Goal: Task Accomplishment & Management: Use online tool/utility

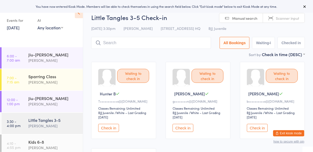
click at [150, 42] on input "search" at bounding box center [151, 43] width 120 height 12
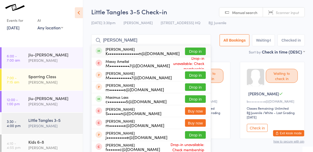
type input "massiel"
click at [197, 51] on button "Drop in" at bounding box center [195, 52] width 21 height 8
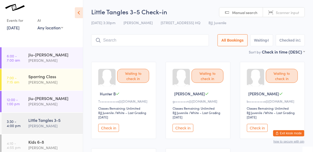
click at [261, 129] on button "Check in" at bounding box center [257, 128] width 21 height 8
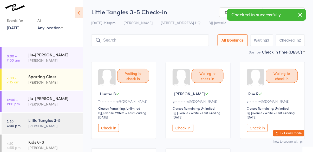
click at [108, 127] on button "Check in" at bounding box center [108, 128] width 21 height 8
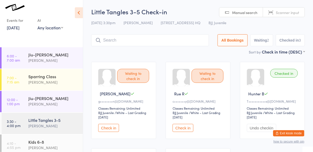
click at [174, 46] on input "search" at bounding box center [150, 40] width 118 height 12
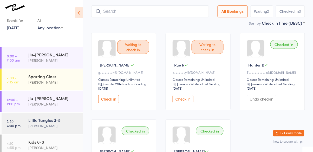
scroll to position [35, 0]
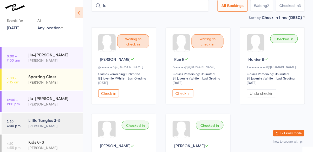
type input "l"
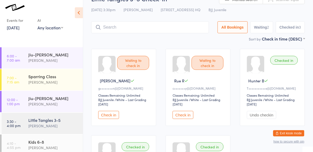
scroll to position [0, 0]
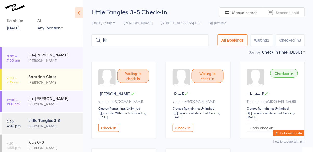
type input "k"
type input "pham"
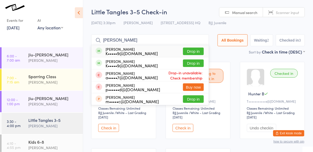
click at [197, 52] on button "Drop in" at bounding box center [193, 52] width 21 height 8
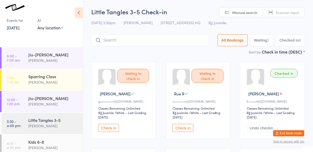
click at [108, 41] on input "search" at bounding box center [150, 40] width 118 height 12
type input "rue"
click at [187, 129] on button "Check in" at bounding box center [183, 128] width 21 height 8
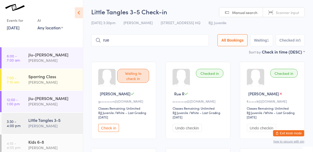
click at [111, 130] on button "Check in" at bounding box center [108, 128] width 21 height 8
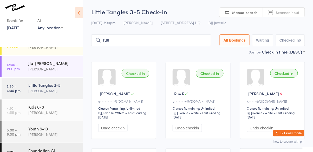
scroll to position [39, 0]
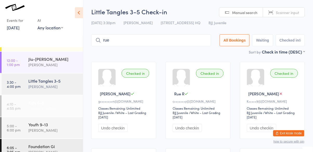
click at [60, 106] on div "[PERSON_NAME]" at bounding box center [53, 109] width 50 height 6
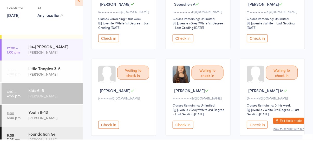
scroll to position [78, 0]
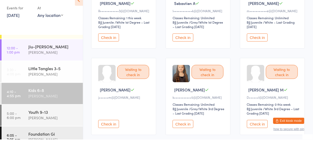
click at [184, 138] on button "Check in" at bounding box center [183, 137] width 21 height 8
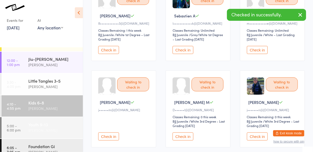
click at [56, 128] on div "[PERSON_NAME]" at bounding box center [53, 131] width 50 height 6
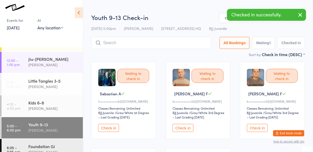
click at [187, 130] on button "Check in" at bounding box center [183, 128] width 21 height 8
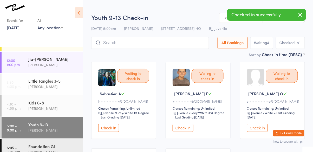
click at [186, 131] on button "Check in" at bounding box center [183, 128] width 21 height 8
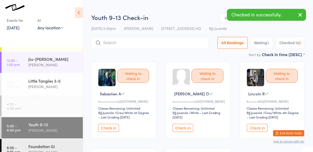
click at [50, 106] on div "[PERSON_NAME]" at bounding box center [53, 109] width 50 height 6
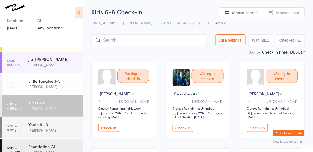
click at [61, 107] on div "[PERSON_NAME]" at bounding box center [53, 109] width 50 height 6
type input "aekansh"
click at [55, 86] on div "[PERSON_NAME]" at bounding box center [53, 87] width 50 height 6
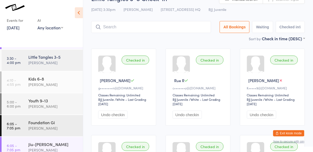
scroll to position [54, 0]
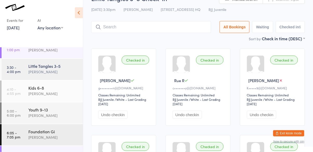
click at [47, 69] on div "[PERSON_NAME]" at bounding box center [53, 72] width 50 height 6
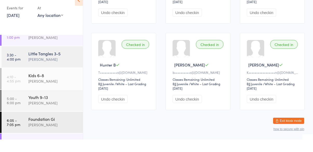
scroll to position [104, 0]
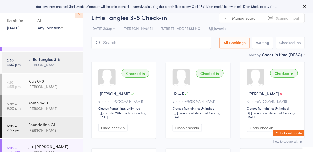
scroll to position [62, 0]
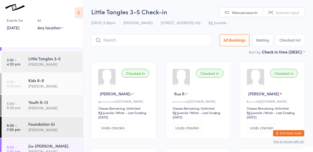
click at [20, 30] on link "[DATE]" at bounding box center [13, 28] width 13 height 6
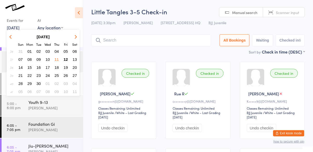
click at [65, 59] on span "12" at bounding box center [66, 59] width 4 height 4
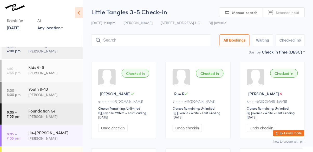
scroll to position [73, 0]
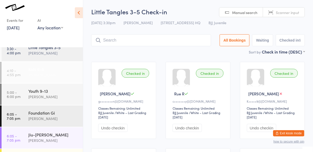
click at [59, 75] on div "[PERSON_NAME]" at bounding box center [53, 75] width 50 height 6
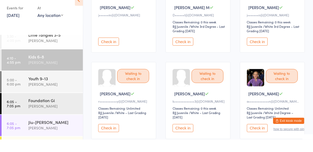
scroll to position [165, 0]
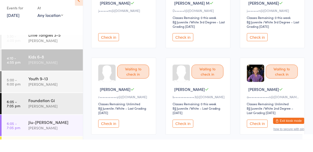
click at [256, 136] on button "Check in" at bounding box center [257, 136] width 21 height 8
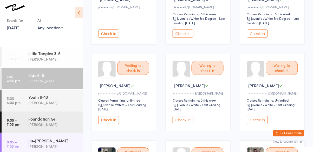
scroll to position [183, 0]
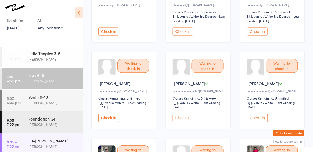
click at [186, 117] on button "Check in" at bounding box center [183, 118] width 21 height 8
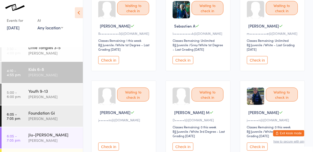
scroll to position [0, 0]
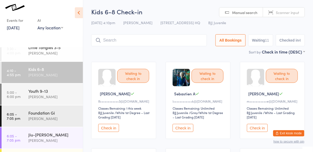
click at [111, 129] on button "Check in" at bounding box center [108, 128] width 21 height 8
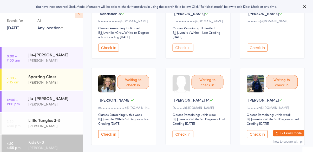
scroll to position [81, 0]
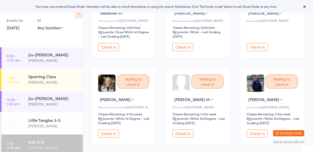
click at [116, 132] on button "Check in" at bounding box center [108, 134] width 21 height 8
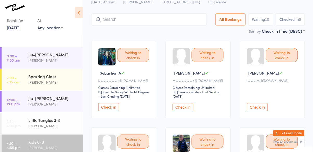
scroll to position [0, 0]
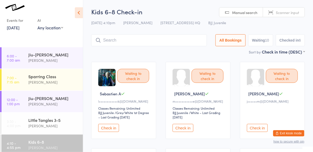
click at [144, 42] on input "search" at bounding box center [149, 40] width 116 height 12
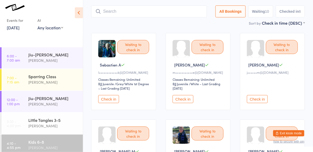
scroll to position [35, 0]
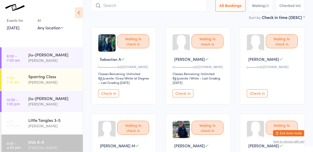
type input "i"
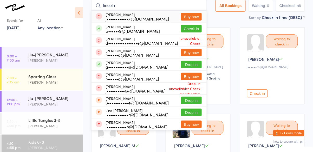
type input "lincoln"
click at [135, 31] on div "b••••••9@[DOMAIN_NAME]" at bounding box center [133, 31] width 54 height 4
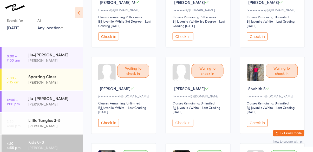
scroll to position [179, 0]
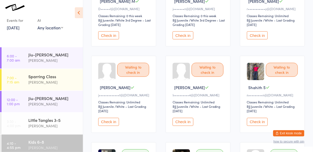
click at [115, 123] on button "Check in" at bounding box center [108, 122] width 21 height 8
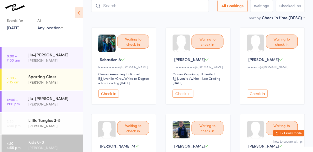
scroll to position [0, 0]
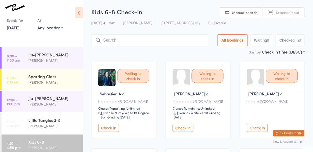
click at [128, 42] on input "search" at bounding box center [150, 40] width 118 height 12
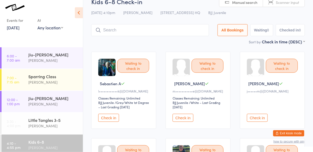
scroll to position [35, 0]
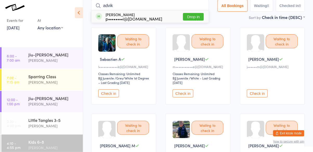
type input "advik"
click at [196, 17] on button "Drop in" at bounding box center [193, 17] width 21 height 8
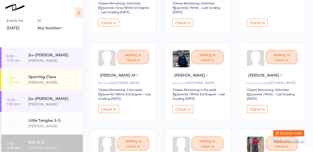
scroll to position [113, 0]
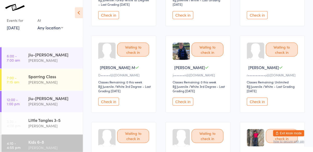
click at [181, 103] on button "Check in" at bounding box center [183, 102] width 21 height 8
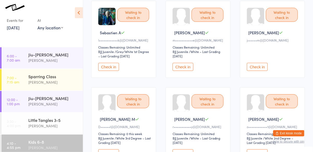
scroll to position [0, 0]
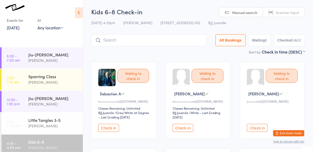
click at [139, 40] on input "search" at bounding box center [149, 40] width 116 height 12
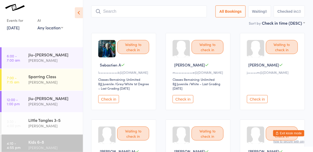
scroll to position [35, 0]
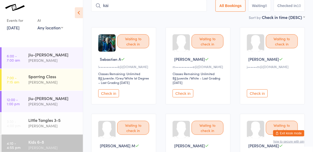
type input "kai"
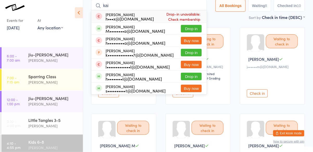
click at [193, 31] on button "Drop in" at bounding box center [191, 29] width 21 height 8
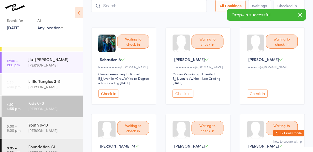
scroll to position [42, 0]
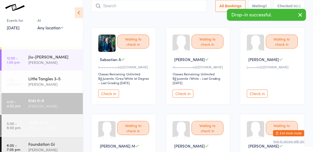
click at [54, 132] on div "Youth 9-13 Cassio Martins" at bounding box center [55, 125] width 55 height 21
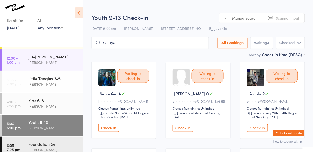
type input "sathya"
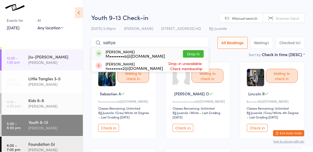
click at [195, 53] on button "Drop in" at bounding box center [193, 54] width 21 height 8
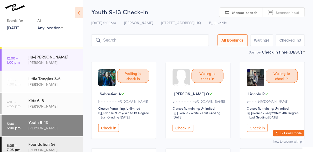
click at [107, 129] on button "Check in" at bounding box center [108, 128] width 21 height 8
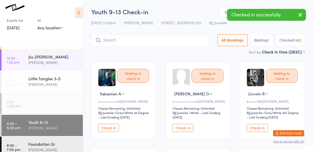
click at [34, 103] on div "Kids 6-8" at bounding box center [53, 101] width 50 height 6
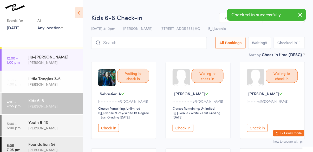
click at [112, 128] on button "Check in" at bounding box center [108, 128] width 21 height 8
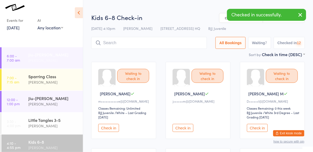
click at [34, 50] on div "Jiu-Jitsu Gi Cassio Martins" at bounding box center [55, 57] width 55 height 21
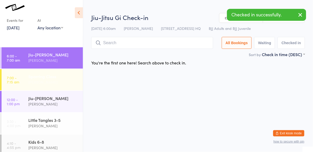
click at [40, 79] on div "[PERSON_NAME]" at bounding box center [53, 82] width 50 height 6
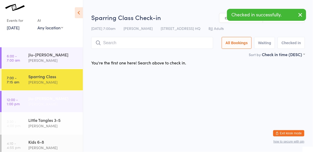
click at [39, 101] on div "Jiu-[PERSON_NAME]" at bounding box center [53, 98] width 50 height 6
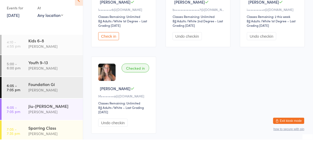
scroll to position [92, 0]
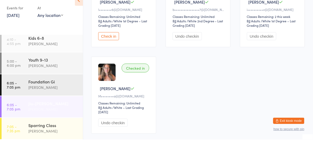
click at [33, 118] on div "Jiu-[PERSON_NAME]" at bounding box center [53, 116] width 50 height 6
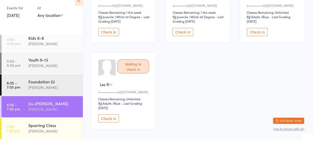
scroll to position [84, 0]
click at [31, 138] on div "Sparring Class" at bounding box center [53, 138] width 50 height 6
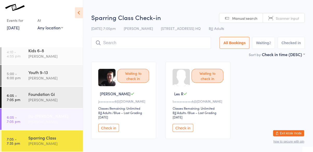
click at [40, 118] on div "Jiu-[PERSON_NAME]" at bounding box center [53, 116] width 50 height 6
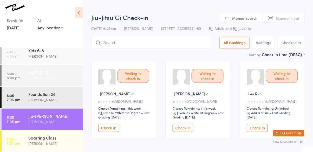
click at [38, 79] on div "[PERSON_NAME]" at bounding box center [53, 78] width 50 height 6
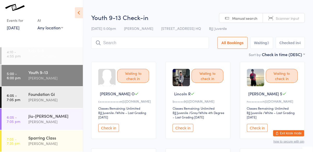
click at [43, 54] on div "[PERSON_NAME]" at bounding box center [53, 56] width 50 height 6
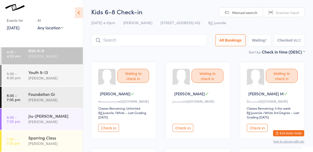
click at [108, 128] on button "Check in" at bounding box center [108, 128] width 21 height 8
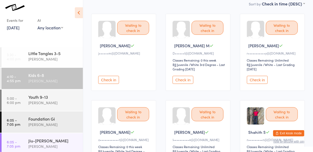
scroll to position [92, 0]
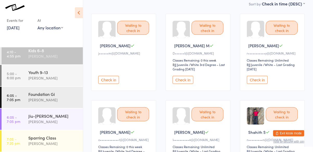
click at [262, 81] on button "Check in" at bounding box center [257, 80] width 21 height 8
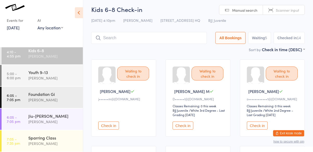
scroll to position [0, 0]
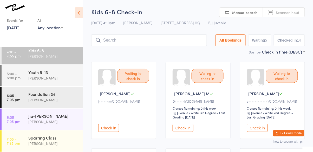
click at [116, 39] on input "search" at bounding box center [149, 40] width 116 height 12
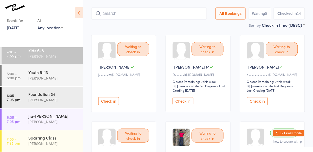
scroll to position [35, 0]
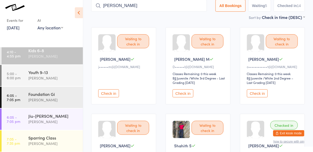
type input "baiza"
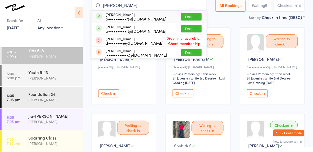
click at [193, 17] on button "Drop in" at bounding box center [191, 17] width 21 height 8
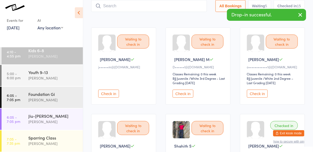
click at [117, 7] on input "search" at bounding box center [149, 6] width 116 height 12
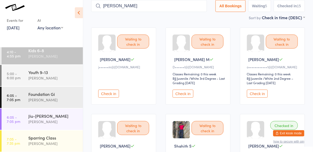
type input "baiza"
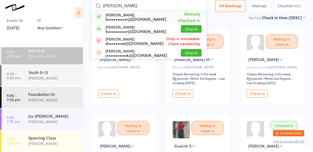
click at [191, 30] on button "Drop in" at bounding box center [191, 29] width 21 height 8
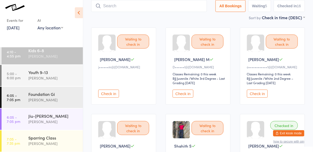
click at [66, 58] on div "[PERSON_NAME]" at bounding box center [53, 56] width 50 height 6
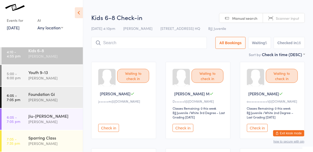
click at [121, 43] on input "search" at bounding box center [149, 43] width 116 height 12
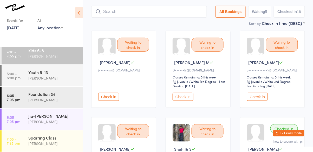
scroll to position [37, 0]
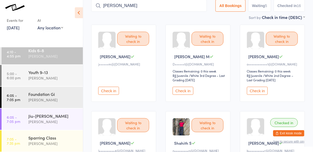
type input "matteo"
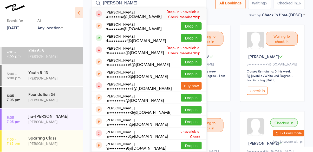
click at [196, 39] on button "Drop in" at bounding box center [191, 38] width 21 height 8
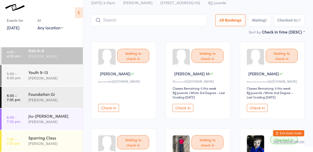
scroll to position [0, 0]
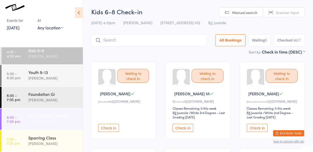
click at [33, 119] on div "[PERSON_NAME]" at bounding box center [53, 122] width 50 height 6
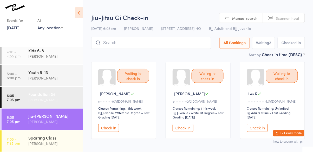
click at [30, 94] on div "Foundation Gi" at bounding box center [53, 94] width 50 height 6
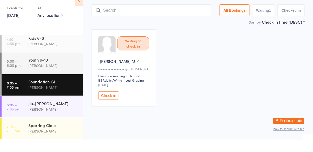
scroll to position [23, 0]
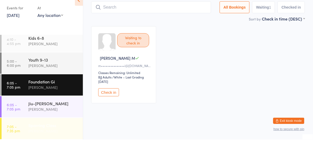
click at [31, 139] on div "Sparring Class" at bounding box center [53, 138] width 50 height 6
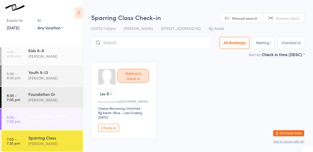
click at [32, 118] on div "Jiu-[PERSON_NAME]" at bounding box center [53, 116] width 50 height 6
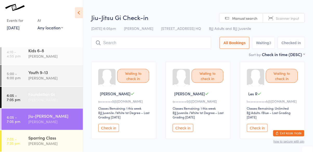
click at [31, 97] on div "[PERSON_NAME]" at bounding box center [53, 100] width 50 height 6
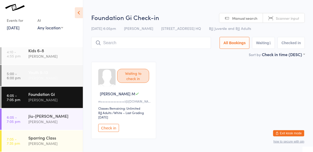
click at [31, 77] on div "[PERSON_NAME]" at bounding box center [53, 78] width 50 height 6
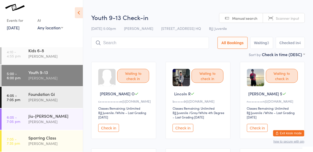
click at [187, 126] on button "Check in" at bounding box center [183, 128] width 21 height 8
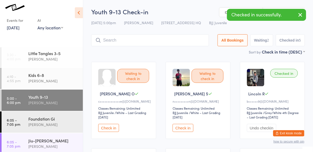
scroll to position [92, 0]
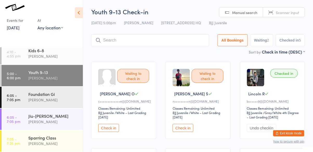
click at [129, 46] on input "search" at bounding box center [150, 40] width 118 height 12
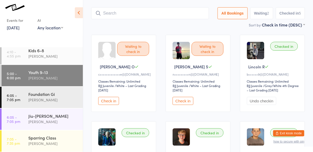
scroll to position [35, 0]
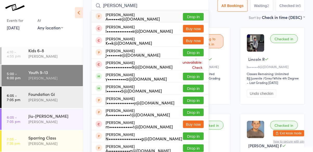
type input "anna b"
click at [198, 89] on button "Drop in" at bounding box center [193, 89] width 21 height 8
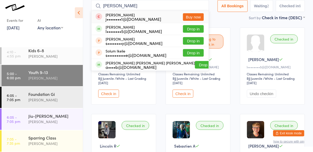
type input "sophie"
click at [193, 32] on button "Drop in" at bounding box center [193, 29] width 21 height 8
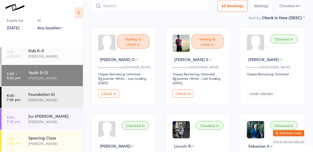
click at [180, 94] on button "Check in" at bounding box center [183, 94] width 21 height 8
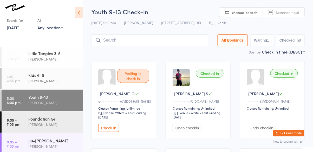
scroll to position [92, 0]
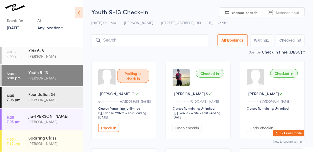
click at [167, 42] on input "search" at bounding box center [150, 40] width 118 height 12
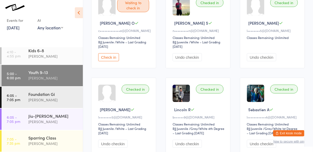
scroll to position [0, 0]
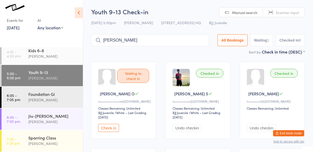
type input "teah mcardle"
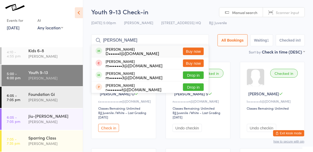
click at [131, 52] on div "D••••••l@gmail.com" at bounding box center [133, 53] width 54 height 4
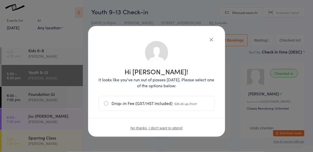
click at [213, 39] on icon "button" at bounding box center [212, 40] width 6 height 6
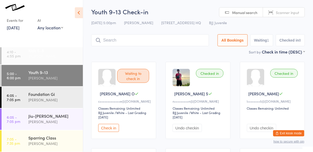
click at [60, 57] on div "[PERSON_NAME]" at bounding box center [53, 56] width 50 height 6
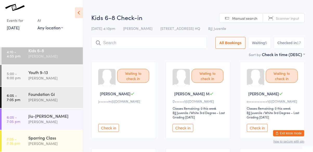
click at [188, 130] on button "Check in" at bounding box center [183, 128] width 21 height 8
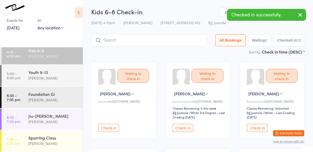
click at [104, 38] on input "search" at bounding box center [149, 40] width 116 height 12
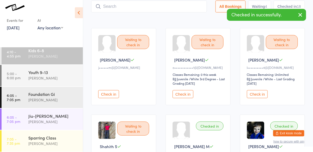
scroll to position [35, 0]
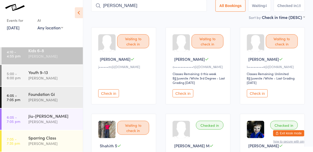
type input "anna"
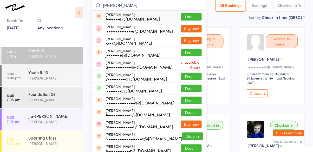
click at [203, 6] on input "anna" at bounding box center [149, 6] width 116 height 12
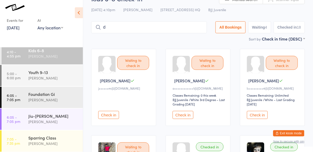
scroll to position [0, 0]
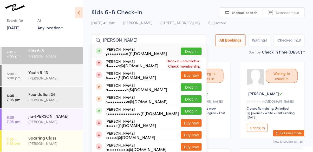
type input "dalia"
click at [200, 45] on div "Dahlia Da Silva y••••••••••a@hotmail.com Drop in" at bounding box center [149, 51] width 115 height 12
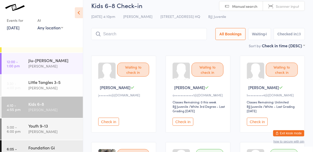
scroll to position [37, 0]
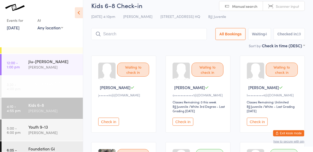
click at [61, 87] on div "[PERSON_NAME]" at bounding box center [53, 89] width 50 height 6
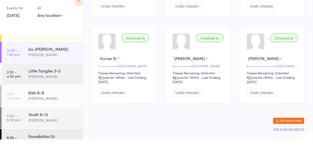
scroll to position [110, 0]
click at [54, 109] on div "[PERSON_NAME]" at bounding box center [53, 111] width 50 height 6
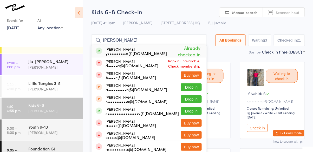
type input "dalia"
click at [193, 52] on span "Already checked in" at bounding box center [184, 51] width 35 height 16
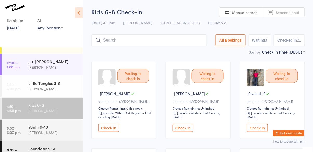
click at [170, 40] on input "search" at bounding box center [149, 40] width 116 height 12
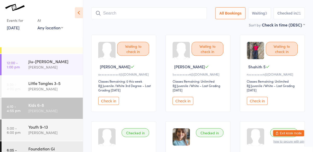
scroll to position [35, 0]
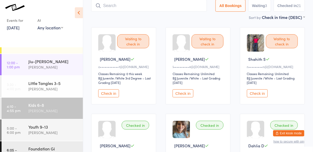
click at [67, 125] on div "Youth 9-13" at bounding box center [53, 127] width 50 height 6
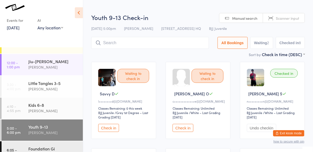
click at [185, 131] on button "Check in" at bounding box center [183, 128] width 21 height 8
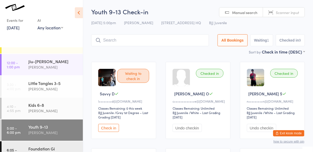
click at [136, 39] on input "search" at bounding box center [150, 40] width 118 height 12
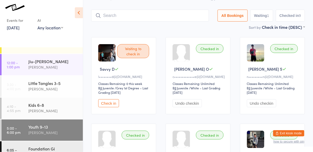
scroll to position [35, 0]
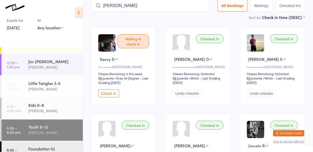
type input "gabriel"
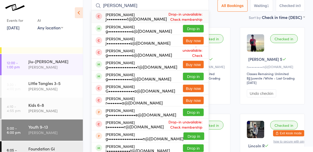
click at [197, 77] on button "Drop in" at bounding box center [193, 77] width 21 height 8
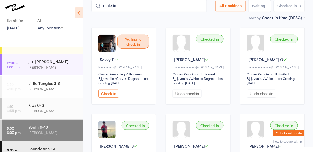
type input "maksim"
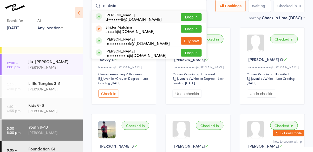
click at [194, 14] on button "Drop in" at bounding box center [191, 17] width 21 height 8
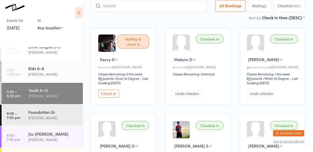
scroll to position [74, 0]
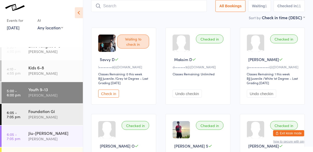
click at [111, 95] on button "Check in" at bounding box center [108, 94] width 21 height 8
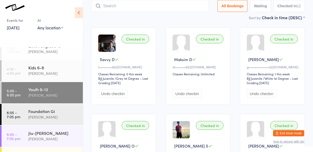
click at [99, 7] on icon at bounding box center [98, 6] width 5 height 5
click at [115, 8] on input "search" at bounding box center [150, 6] width 118 height 12
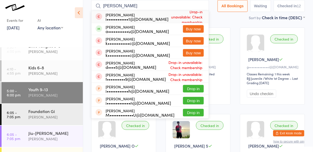
type input "isaac"
click at [163, 34] on div "Isaac Chamberlain a•••••••••••u@hotmail.com Buy now" at bounding box center [150, 29] width 117 height 12
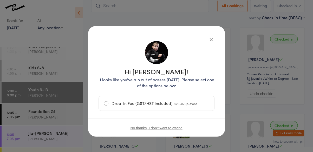
click at [218, 34] on div "Hi Isaac! It looks like you've run out of passes today. Please select one of th…" at bounding box center [156, 81] width 137 height 111
click at [214, 38] on icon "button" at bounding box center [212, 40] width 6 height 6
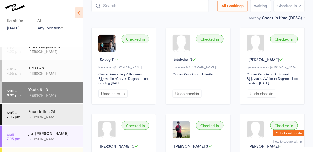
click at [65, 94] on div "[PERSON_NAME]" at bounding box center [53, 95] width 50 height 6
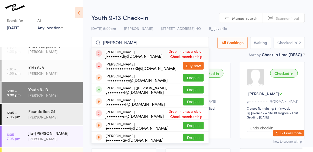
type input "eric"
click at [200, 91] on button "Drop in" at bounding box center [193, 90] width 21 height 8
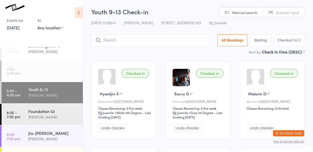
click at [60, 71] on div "[PERSON_NAME]" at bounding box center [53, 74] width 50 height 6
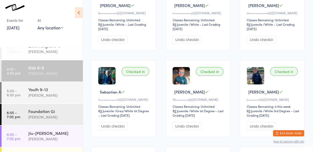
scroll to position [347, 0]
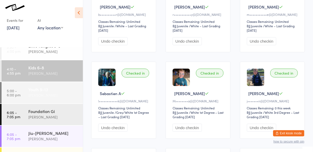
click at [42, 95] on div "[PERSON_NAME]" at bounding box center [53, 95] width 50 height 6
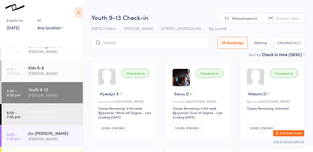
click at [46, 113] on div "Foundation Gi" at bounding box center [53, 112] width 50 height 6
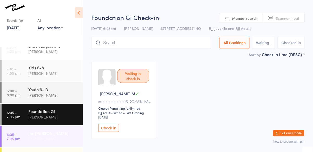
click at [51, 131] on div "Jiu-[PERSON_NAME]" at bounding box center [53, 133] width 50 height 6
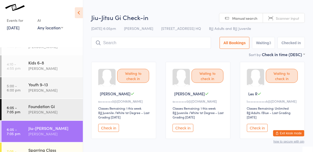
scroll to position [92, 0]
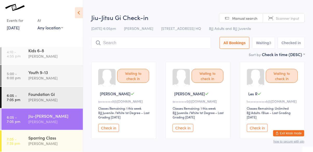
click at [256, 126] on button "Check in" at bounding box center [257, 128] width 21 height 8
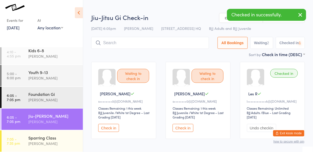
scroll to position [5, 0]
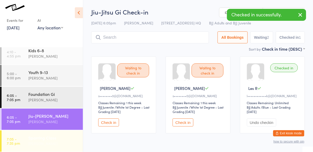
click at [49, 138] on div "Sparring Class" at bounding box center [53, 138] width 50 height 6
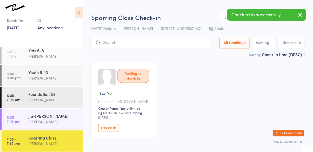
click at [110, 129] on button "Check in" at bounding box center [108, 128] width 21 height 8
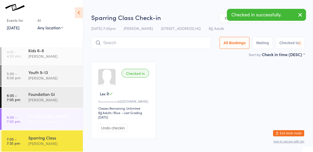
click at [49, 118] on div "Jiu-[PERSON_NAME]" at bounding box center [53, 116] width 50 height 6
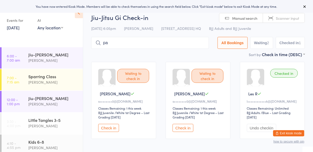
type input "pat"
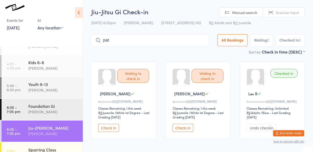
scroll to position [92, 0]
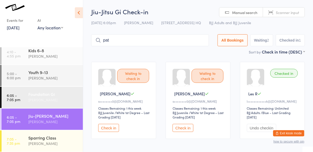
click at [15, 98] on time "6:05 - 7:05 pm" at bounding box center [14, 97] width 14 height 8
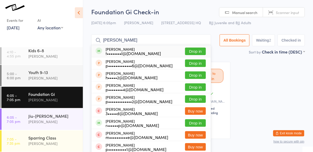
type input "pat s"
click at [199, 52] on button "Drop in" at bounding box center [195, 52] width 21 height 8
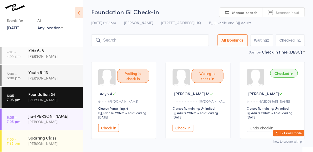
click at [54, 97] on div "[PERSON_NAME]" at bounding box center [53, 100] width 50 height 6
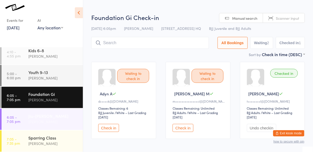
click at [56, 119] on div "[PERSON_NAME]" at bounding box center [53, 122] width 50 height 6
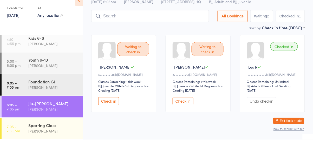
scroll to position [23, 0]
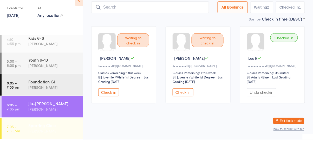
click at [54, 138] on div "Sparring Class" at bounding box center [53, 138] width 50 height 6
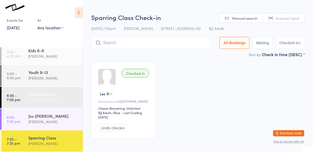
click at [65, 98] on div "[PERSON_NAME]" at bounding box center [53, 100] width 50 height 6
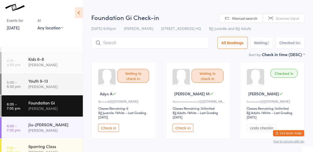
scroll to position [79, 0]
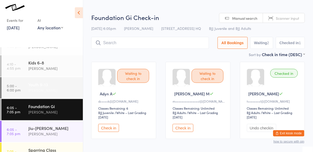
click at [68, 87] on div "[PERSON_NAME]" at bounding box center [53, 90] width 50 height 6
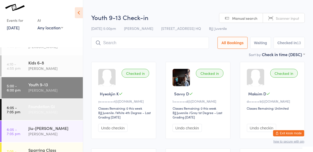
click at [62, 111] on div "[PERSON_NAME]" at bounding box center [53, 112] width 50 height 6
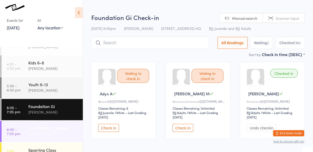
click at [63, 128] on div "Jiu-[PERSON_NAME]" at bounding box center [53, 128] width 50 height 6
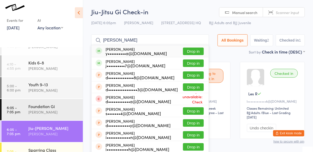
type input "annabelle da silva"
click at [197, 55] on button "Drop in" at bounding box center [193, 52] width 21 height 8
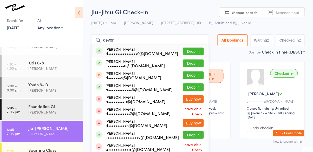
type input "devon"
click at [196, 52] on button "Drop in" at bounding box center [193, 52] width 21 height 8
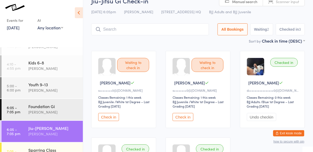
scroll to position [9, 0]
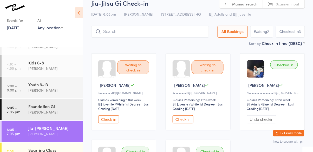
click at [104, 128] on div "Waiting to check in Eduarda A s••••••••0@hotmail.com Classes Remaining: 1 this …" at bounding box center [123, 91] width 65 height 77
click at [113, 123] on button "Check in" at bounding box center [108, 120] width 21 height 8
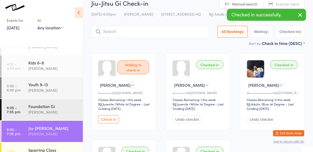
click at [113, 123] on button "Check in" at bounding box center [108, 120] width 21 height 8
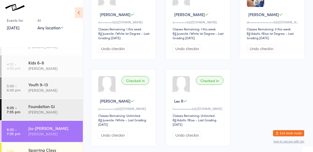
scroll to position [0, 0]
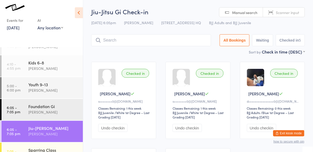
click at [138, 40] on input "search" at bounding box center [151, 40] width 120 height 12
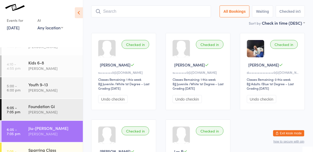
scroll to position [35, 0]
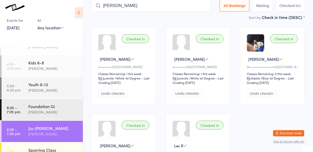
type input "vincent"
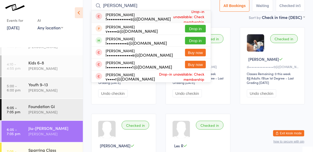
click at [205, 43] on button "Drop in" at bounding box center [195, 41] width 21 height 8
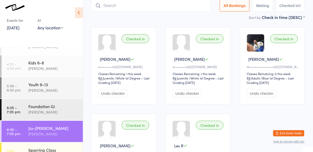
scroll to position [34, 0]
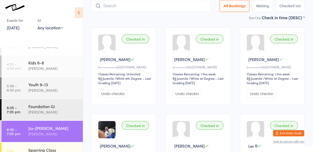
click at [168, 8] on input "search" at bounding box center [151, 6] width 120 height 12
type input "olzhas"
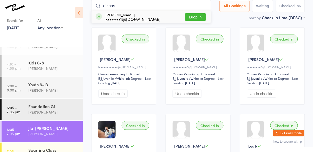
click at [194, 21] on button "Drop in" at bounding box center [195, 17] width 21 height 8
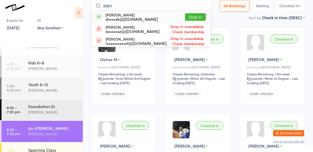
type input "adyn"
click at [202, 18] on button "Drop in" at bounding box center [195, 17] width 21 height 8
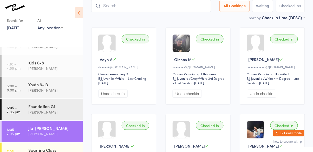
click at [131, 5] on input "search" at bounding box center [151, 6] width 120 height 12
type input "gabr"
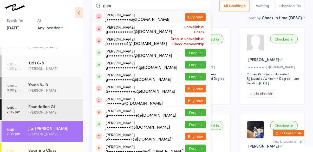
click at [194, 68] on button "Drop in" at bounding box center [195, 65] width 21 height 8
